Goal: Check status: Check status

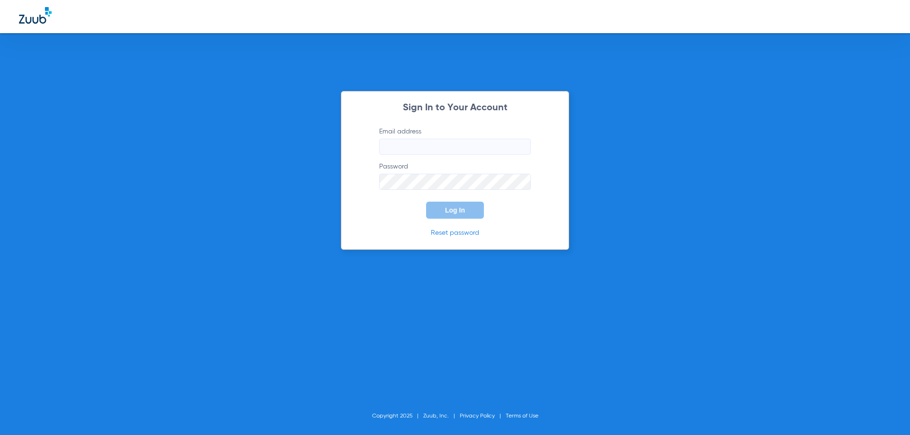
type input "[EMAIL_ADDRESS][DOMAIN_NAME]"
click at [449, 212] on span "Log In" at bounding box center [455, 211] width 20 height 8
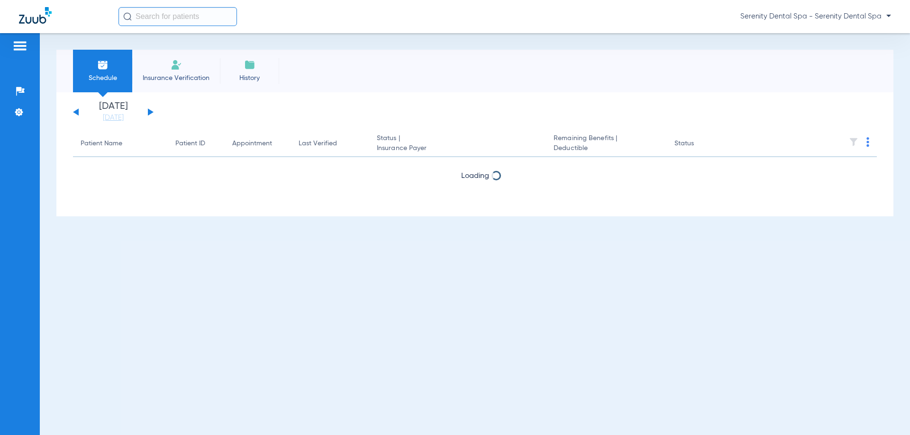
click at [453, 212] on div "Saturday 06-07-2025 Sunday 06-08-2025 Monday 06-09-2025 Tuesday 06-10-2025 Wedn…" at bounding box center [474, 154] width 837 height 124
click at [25, 108] on li "Treatment Acceptance" at bounding box center [20, 112] width 26 height 16
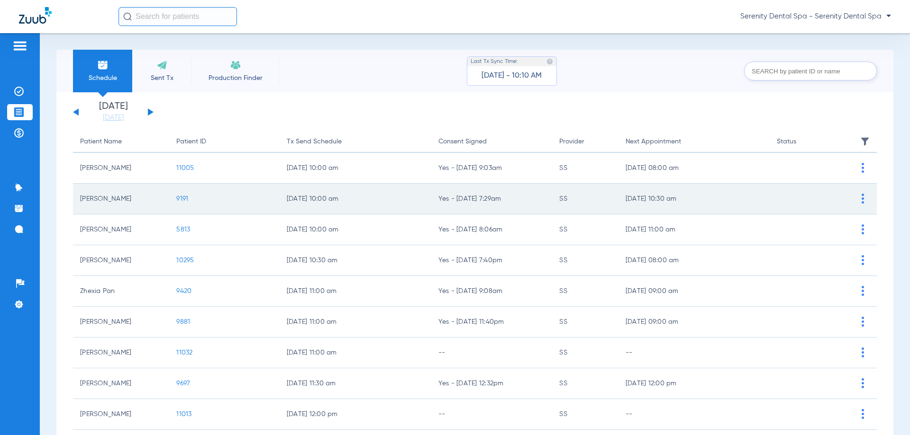
click at [182, 199] on span "9191" at bounding box center [182, 199] width 12 height 7
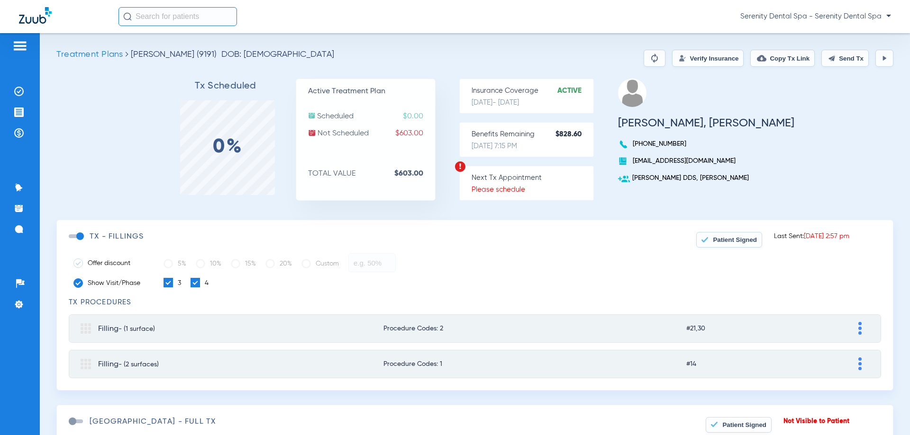
click at [567, 65] on button "Verify Insurance" at bounding box center [708, 58] width 72 height 17
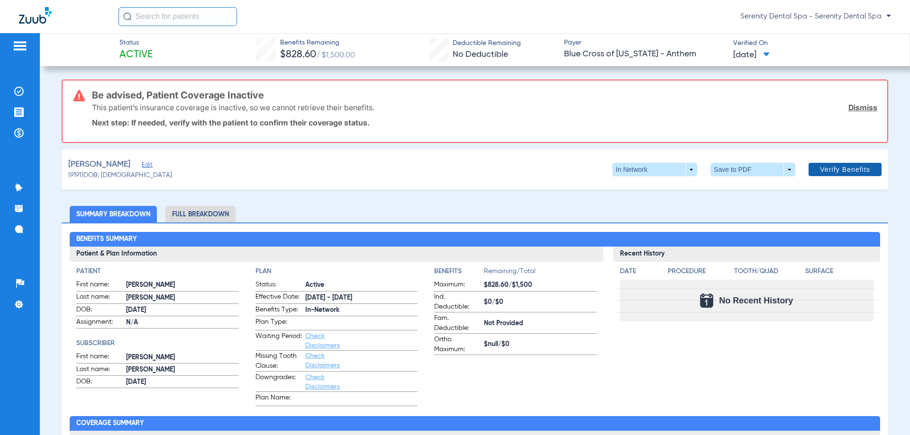
click at [827, 169] on span "Verify Benefits" at bounding box center [845, 170] width 50 height 8
click at [835, 162] on span at bounding box center [844, 169] width 73 height 23
